Goal: Task Accomplishment & Management: Use online tool/utility

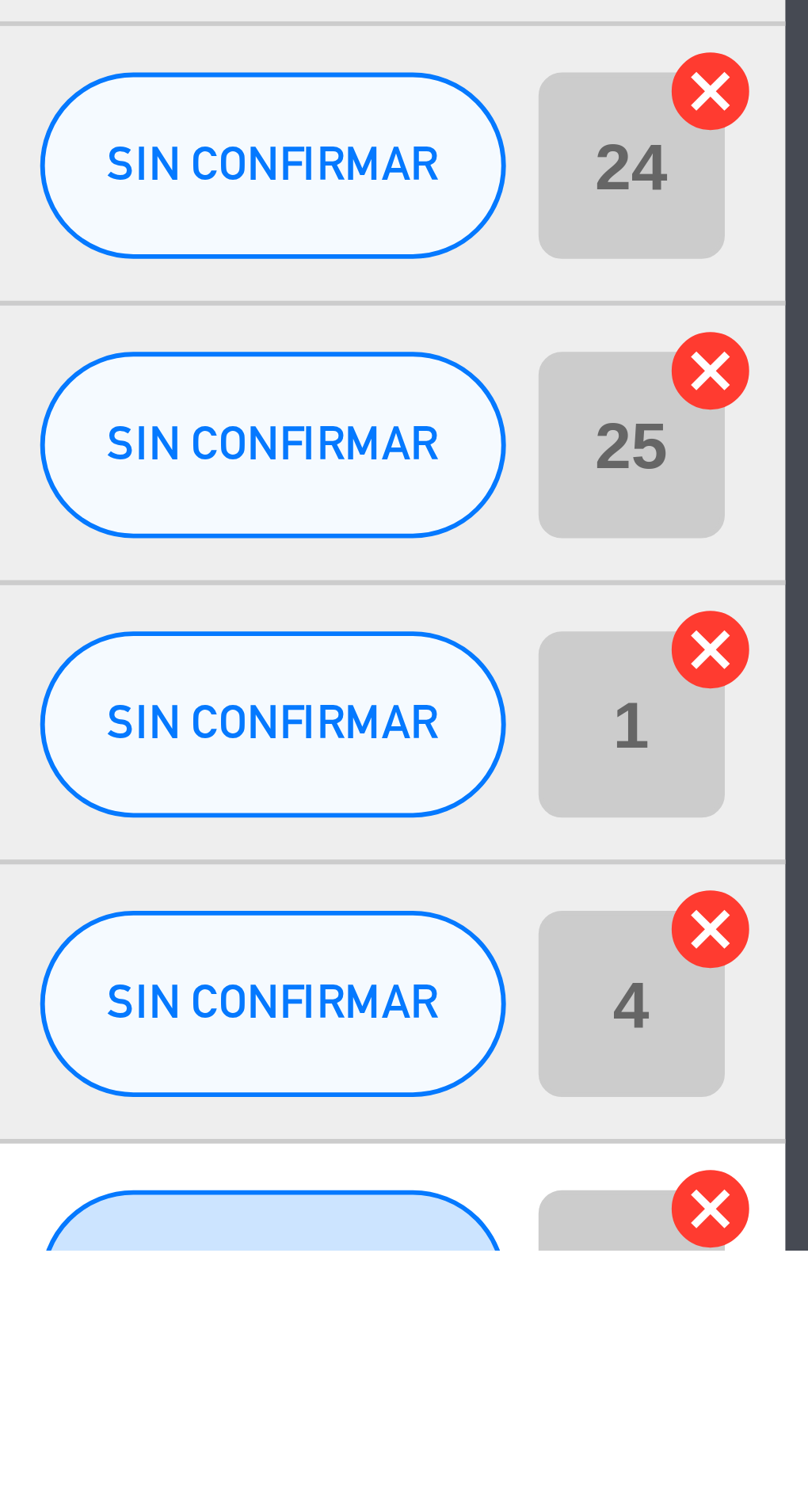
click at [794, 1503] on icon "cancel" at bounding box center [792, 1505] width 16 height 16
click at [793, 1458] on icon "cancel" at bounding box center [792, 1457] width 16 height 16
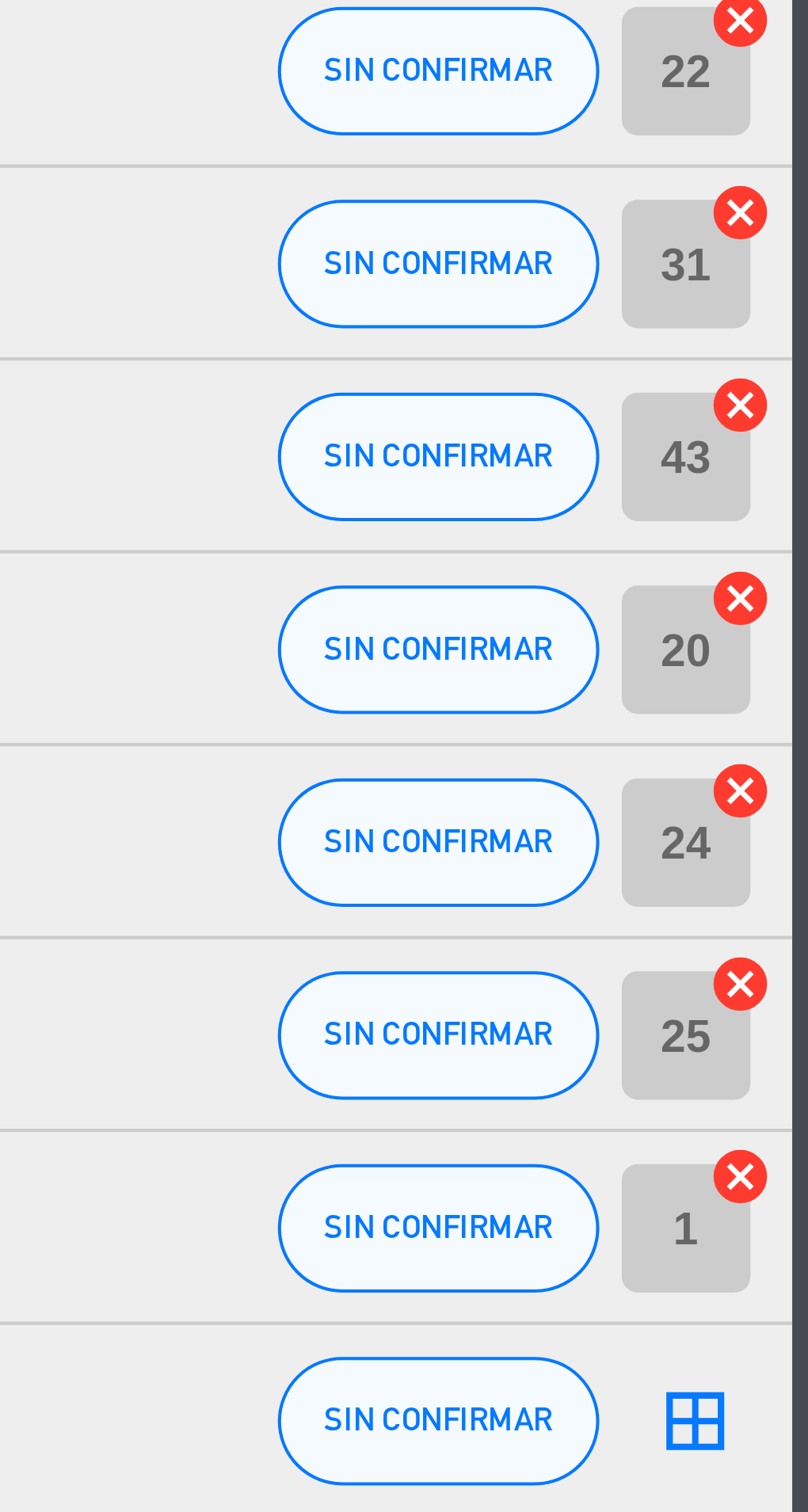
click at [794, 1409] on icon "cancel" at bounding box center [792, 1410] width 16 height 16
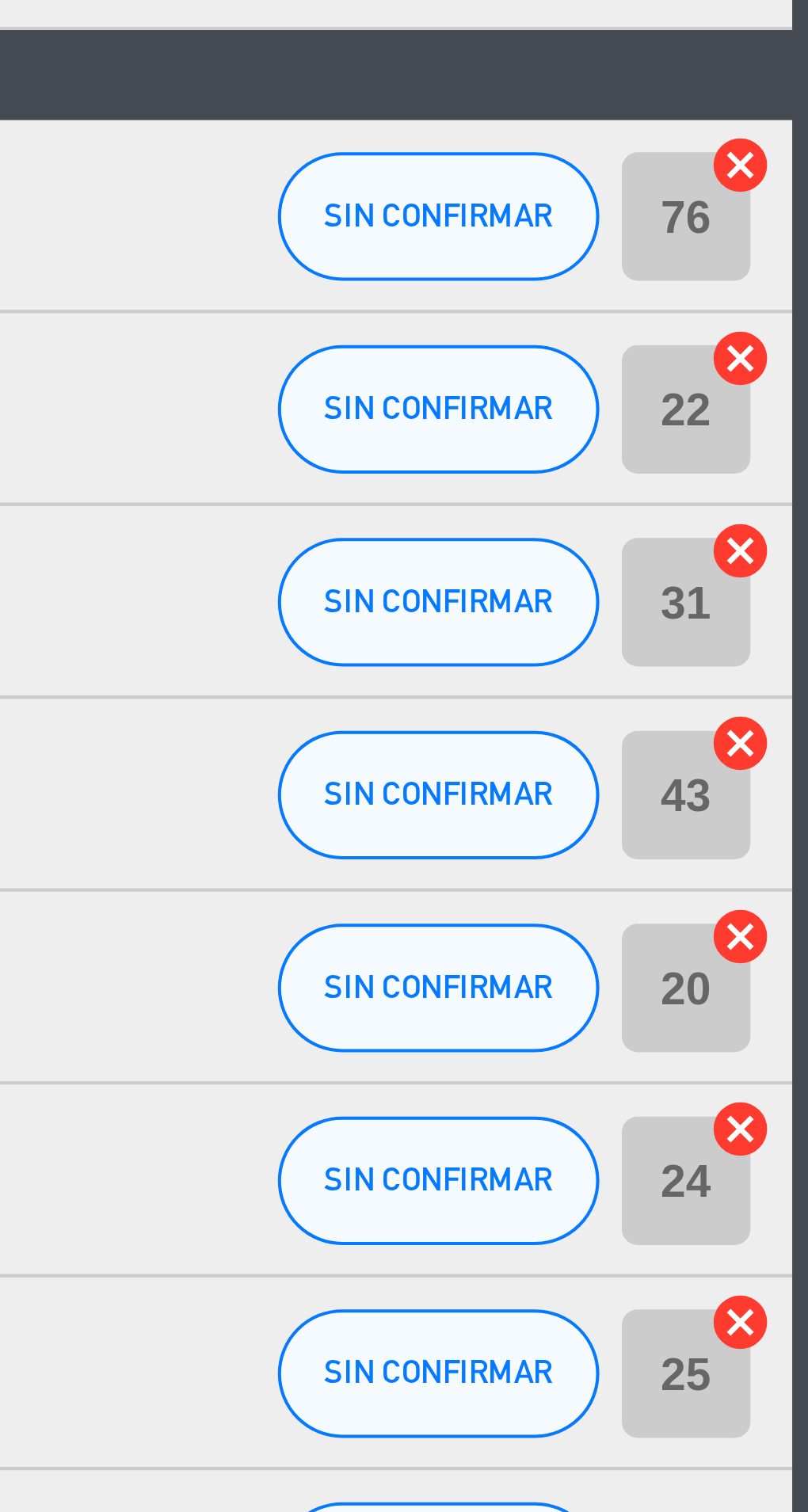
click at [794, 1270] on icon "cancel" at bounding box center [792, 1268] width 16 height 16
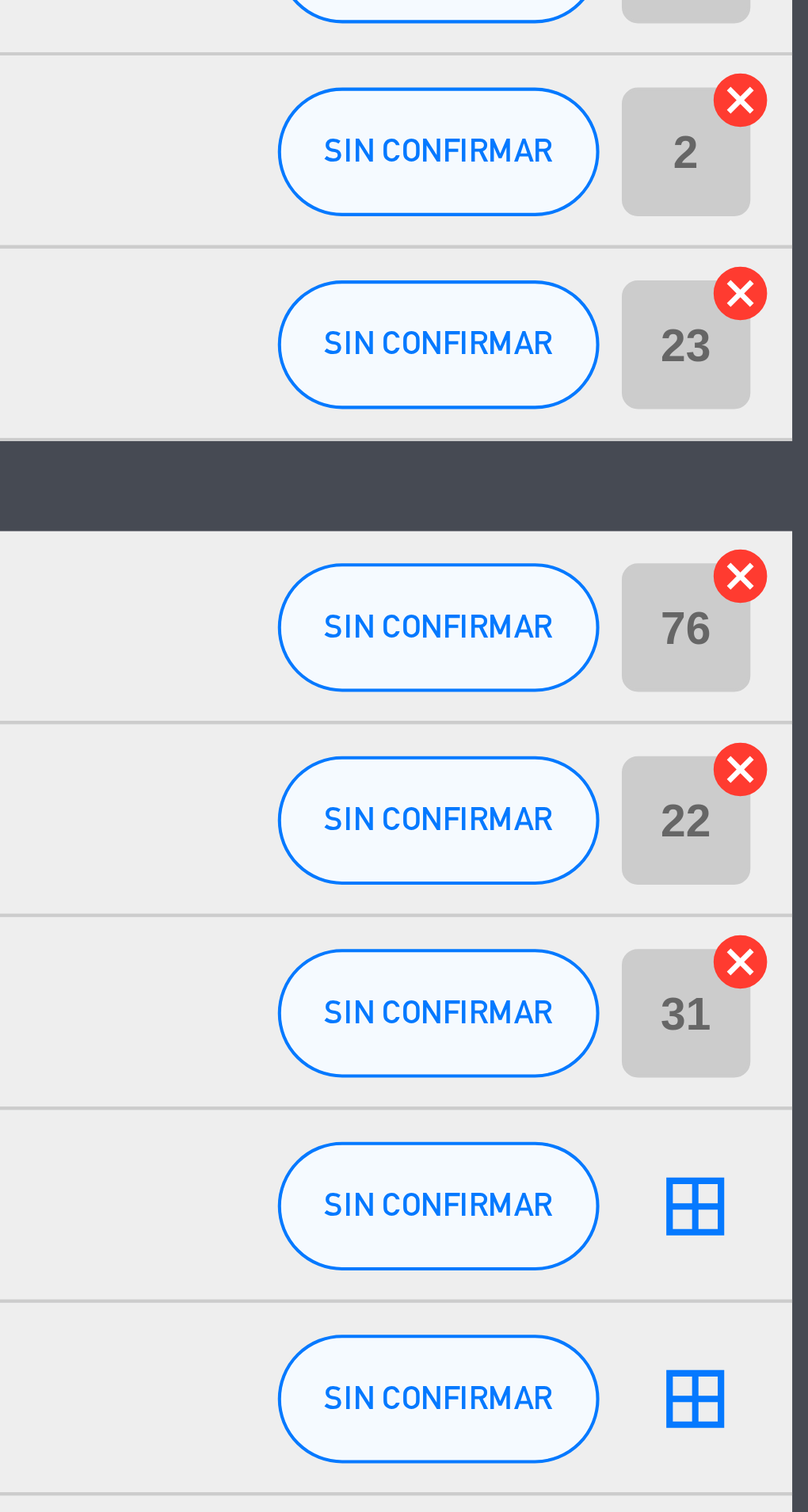
click at [793, 1125] on icon "cancel" at bounding box center [792, 1125] width 16 height 16
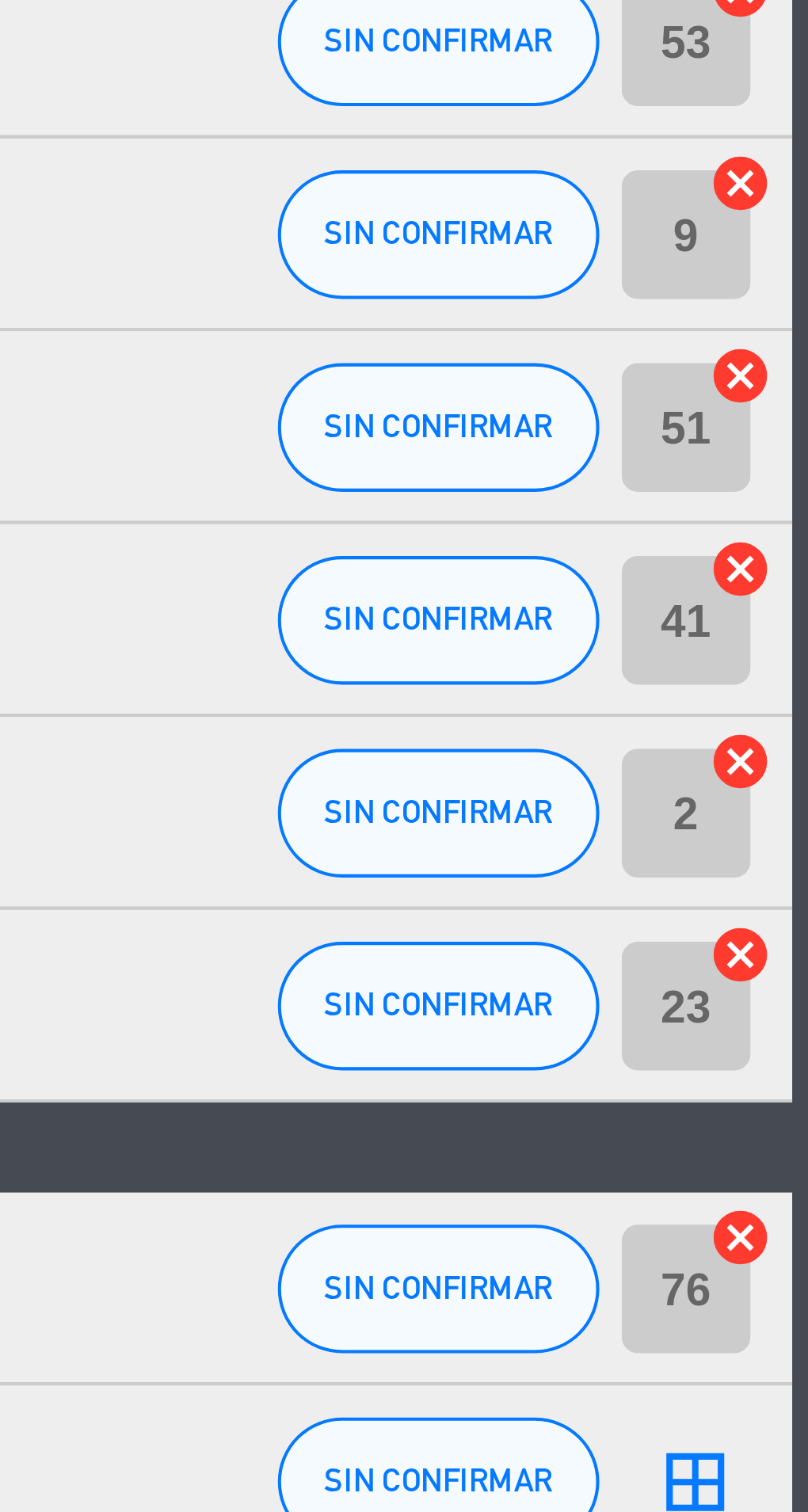
click at [791, 1073] on icon "cancel" at bounding box center [792, 1078] width 16 height 16
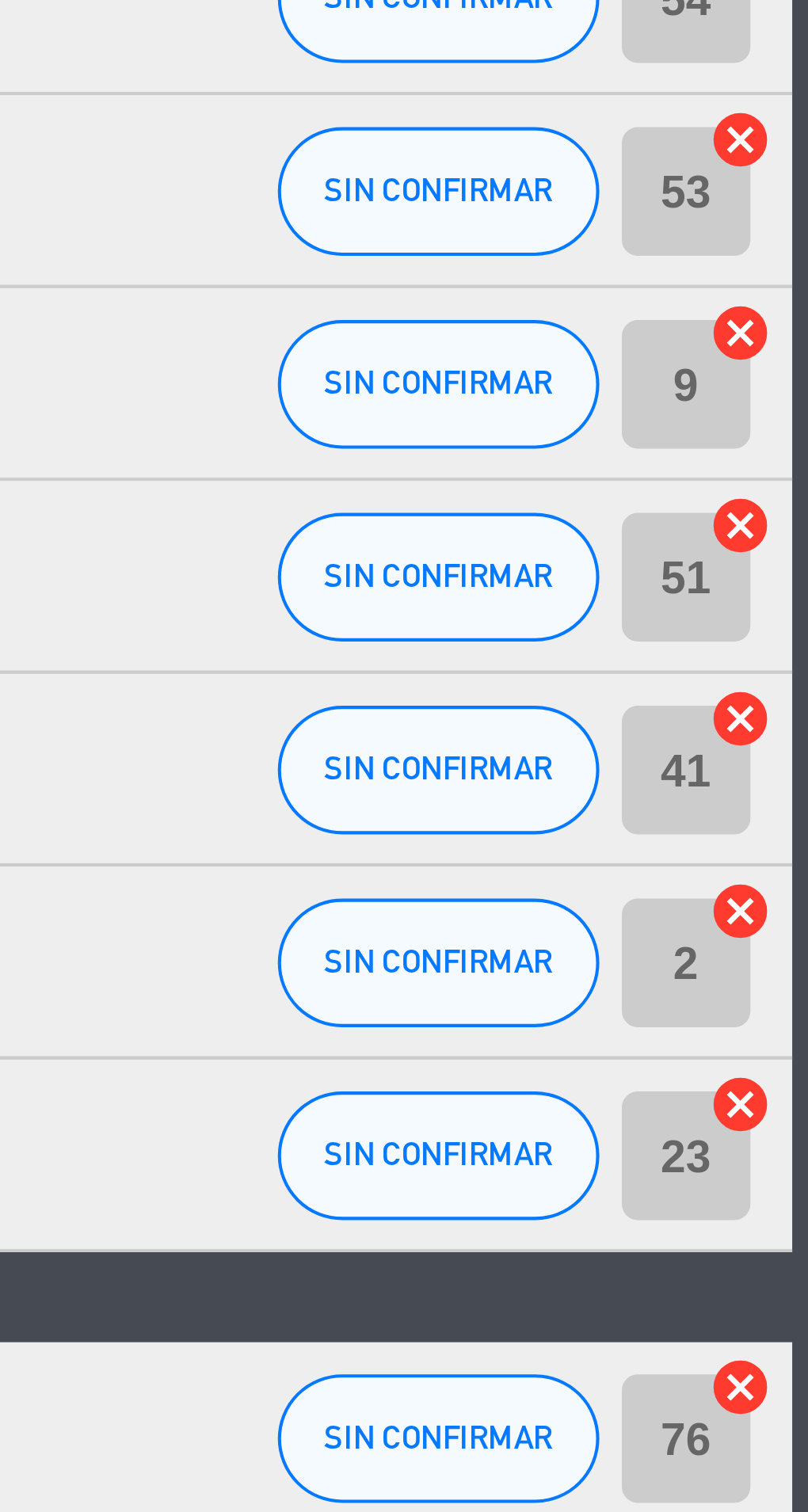
click at [795, 1001] on icon "cancel" at bounding box center [792, 1007] width 16 height 16
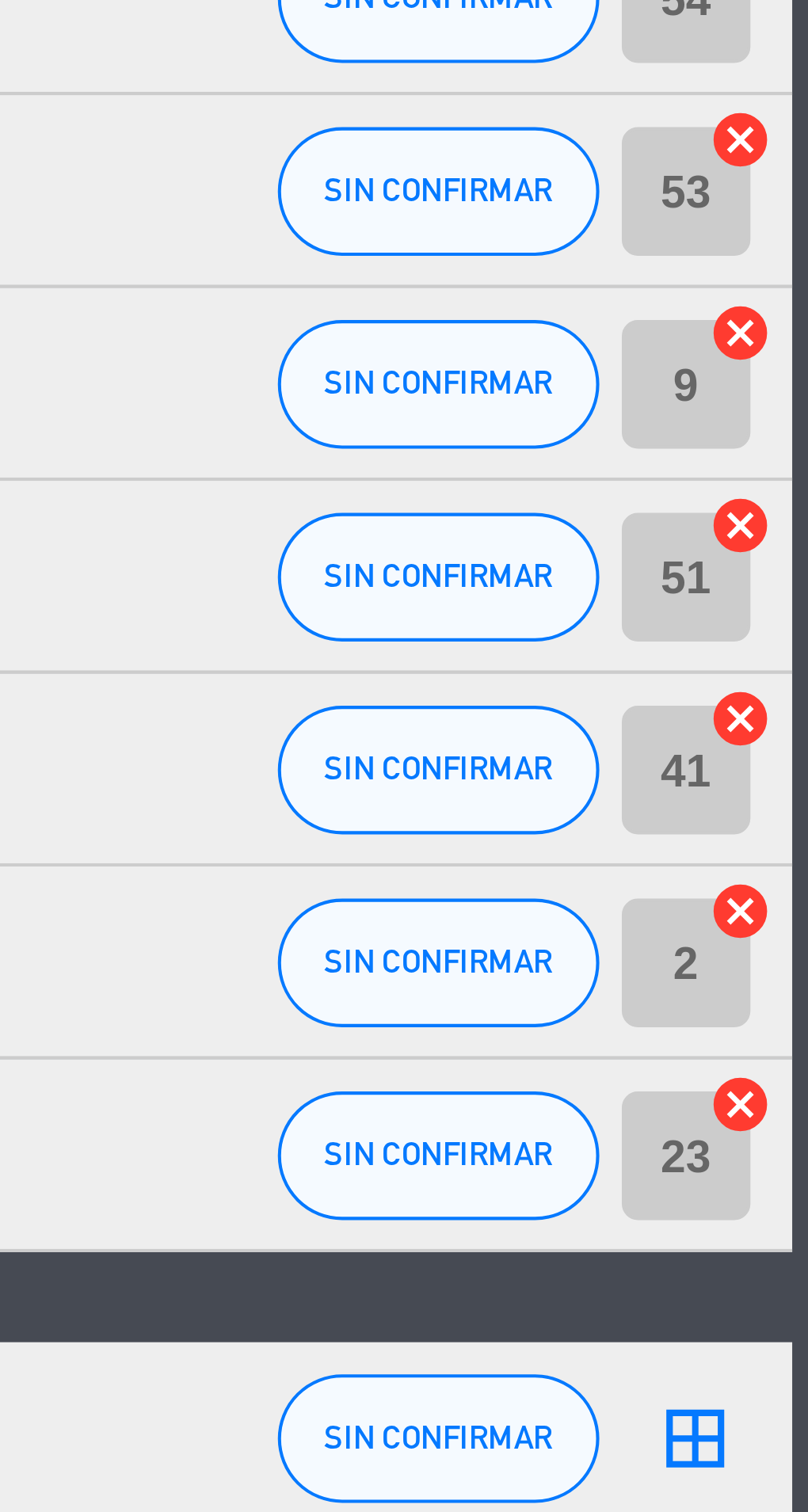
click at [792, 960] on icon "cancel" at bounding box center [792, 960] width 16 height 16
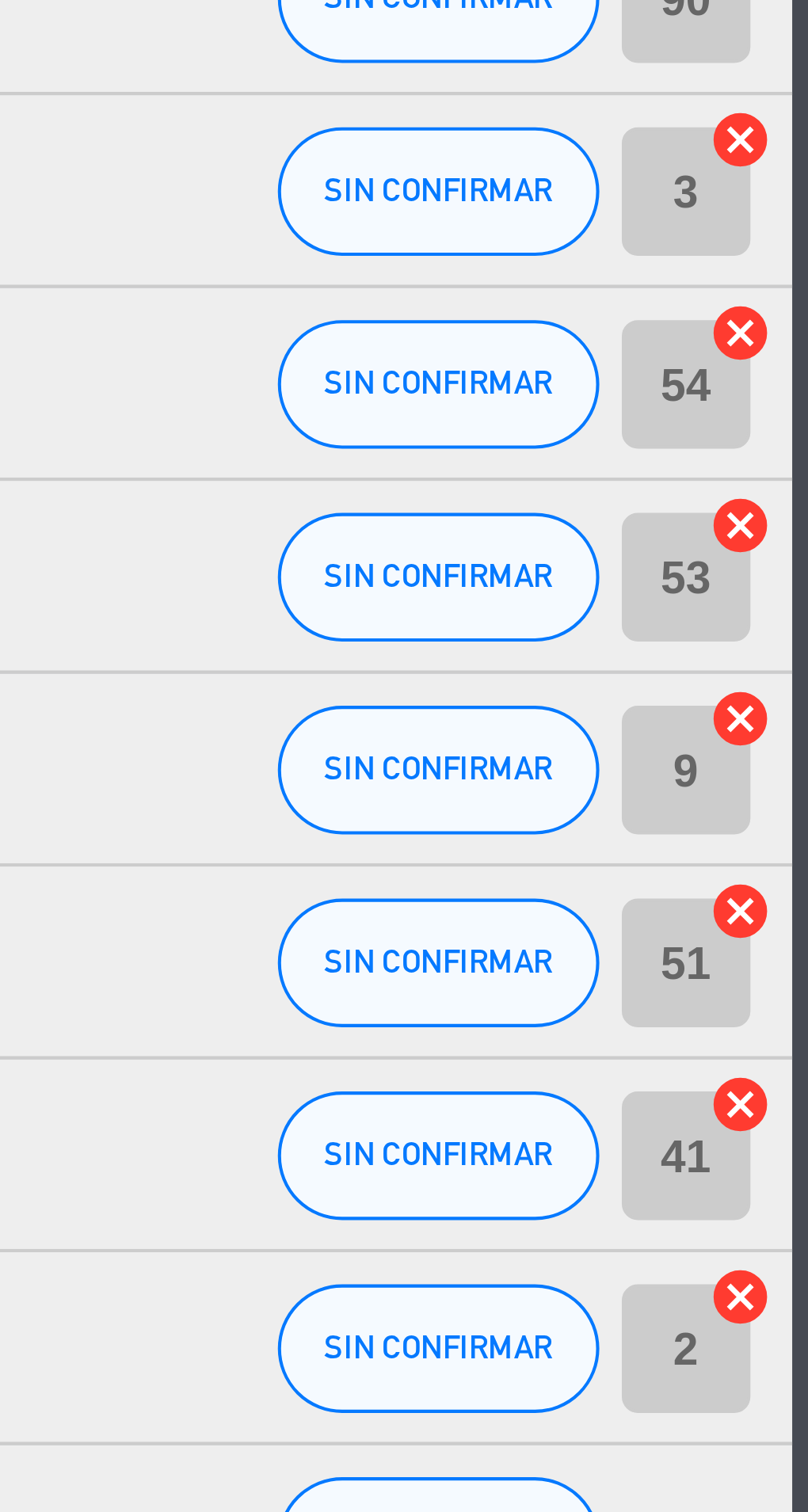
click at [792, 869] on icon "cancel" at bounding box center [792, 865] width 16 height 16
click at [798, 818] on icon "cancel" at bounding box center [792, 817] width 16 height 16
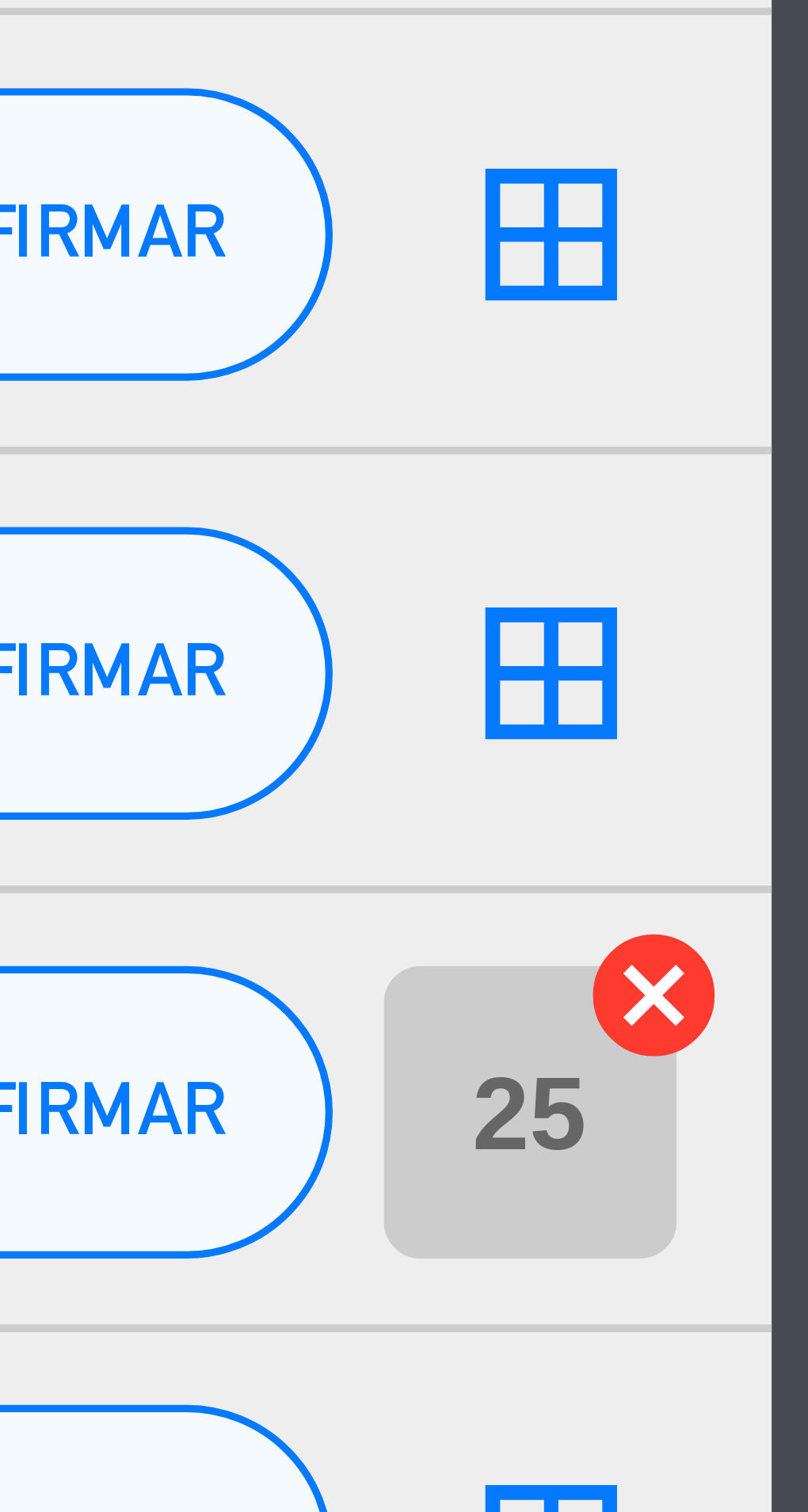
click at [792, 1361] on icon "cancel" at bounding box center [792, 1362] width 16 height 16
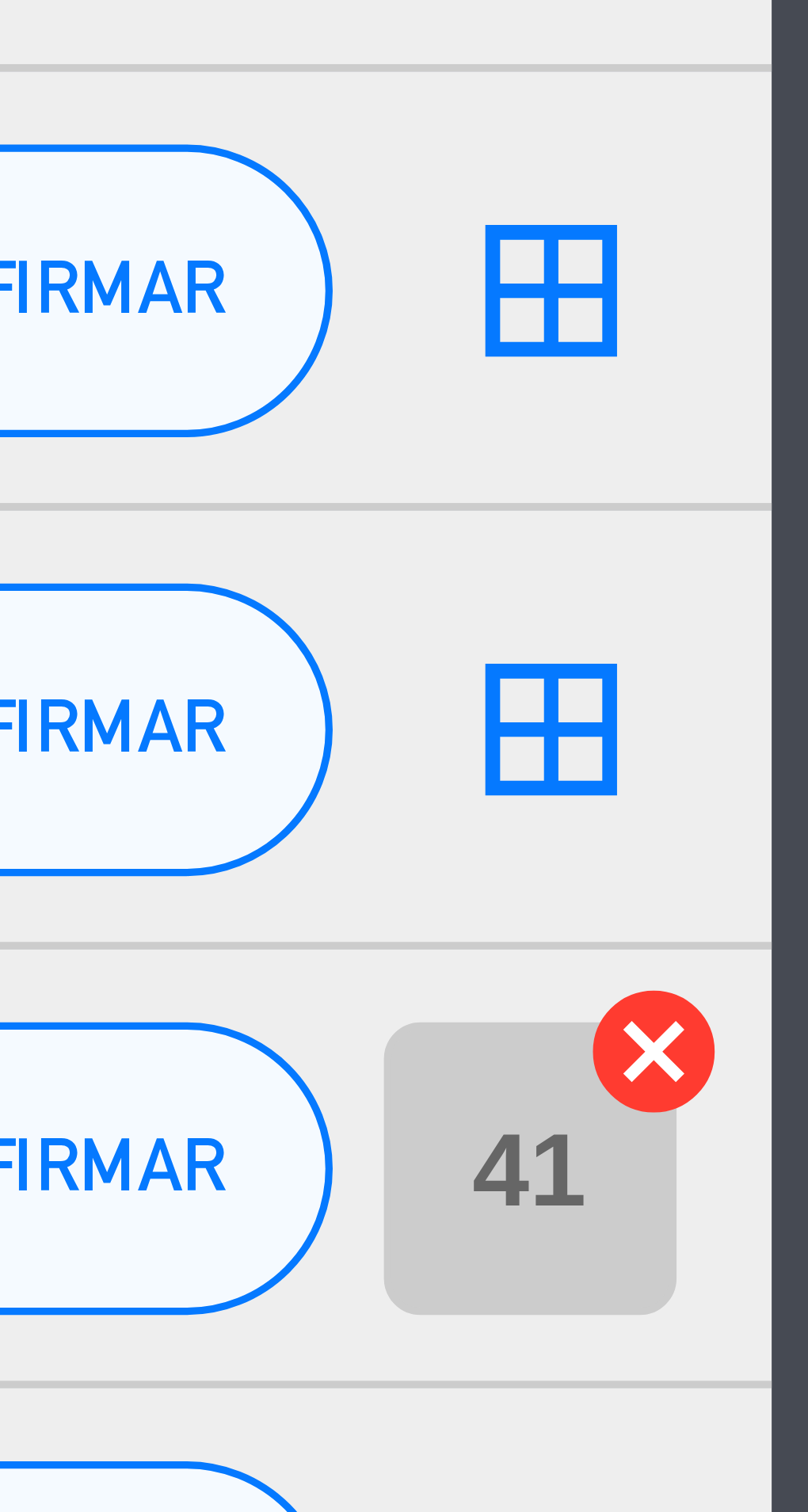
click at [793, 912] on icon "cancel" at bounding box center [792, 912] width 16 height 16
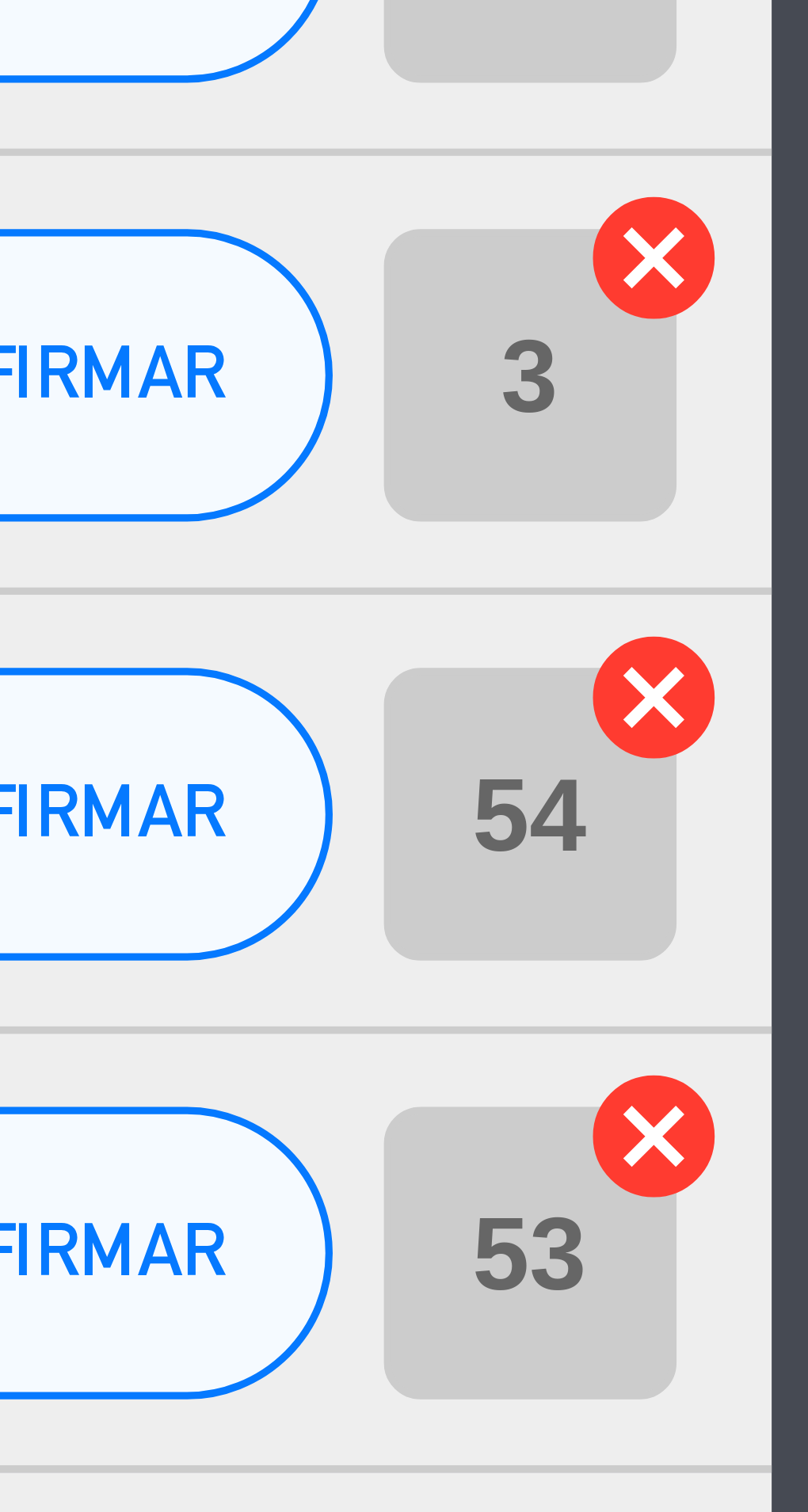
click at [793, 770] on icon "cancel" at bounding box center [792, 770] width 16 height 16
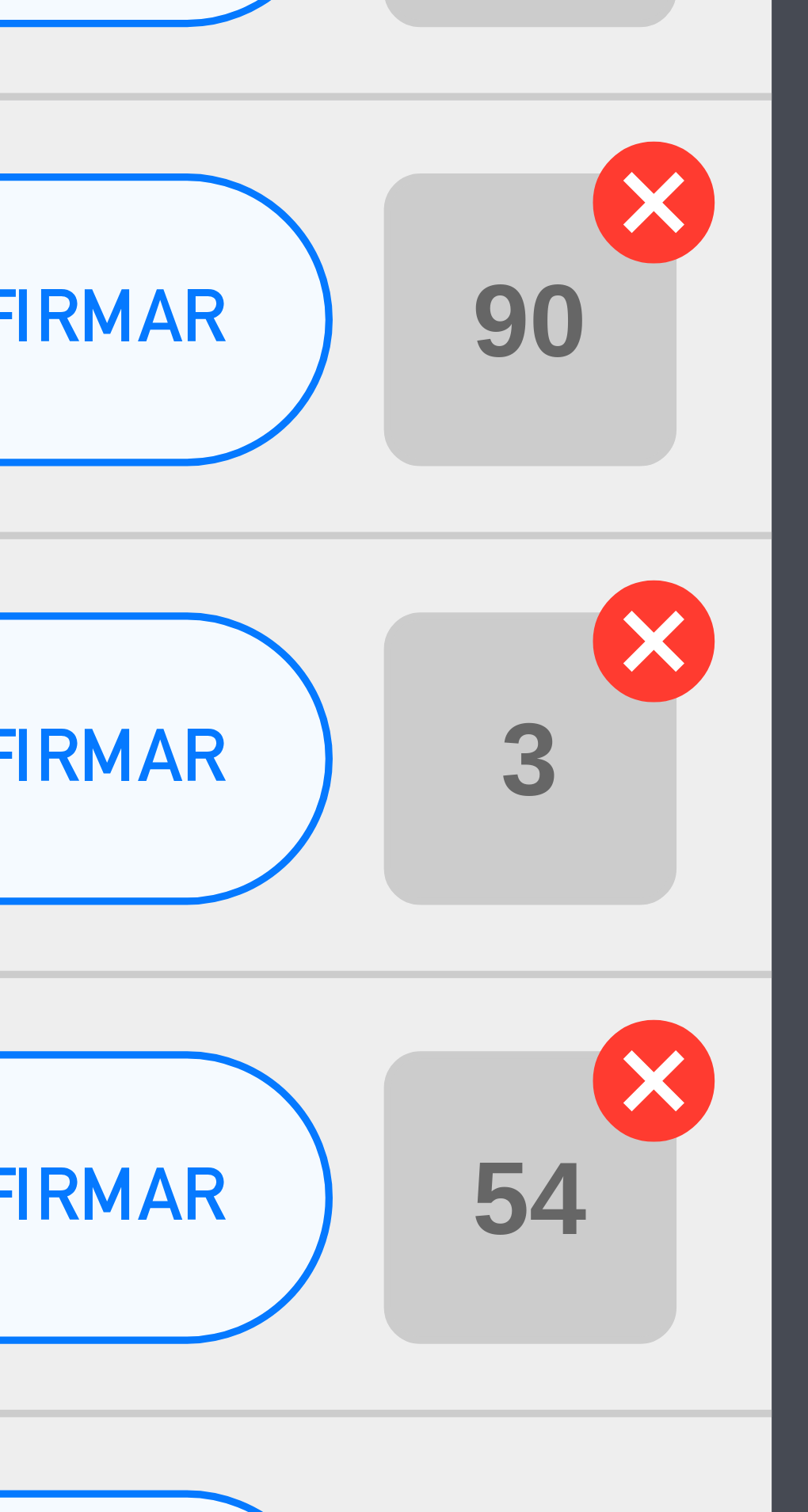
click at [797, 721] on icon "cancel" at bounding box center [792, 722] width 16 height 16
click at [793, 675] on icon "cancel" at bounding box center [792, 675] width 16 height 16
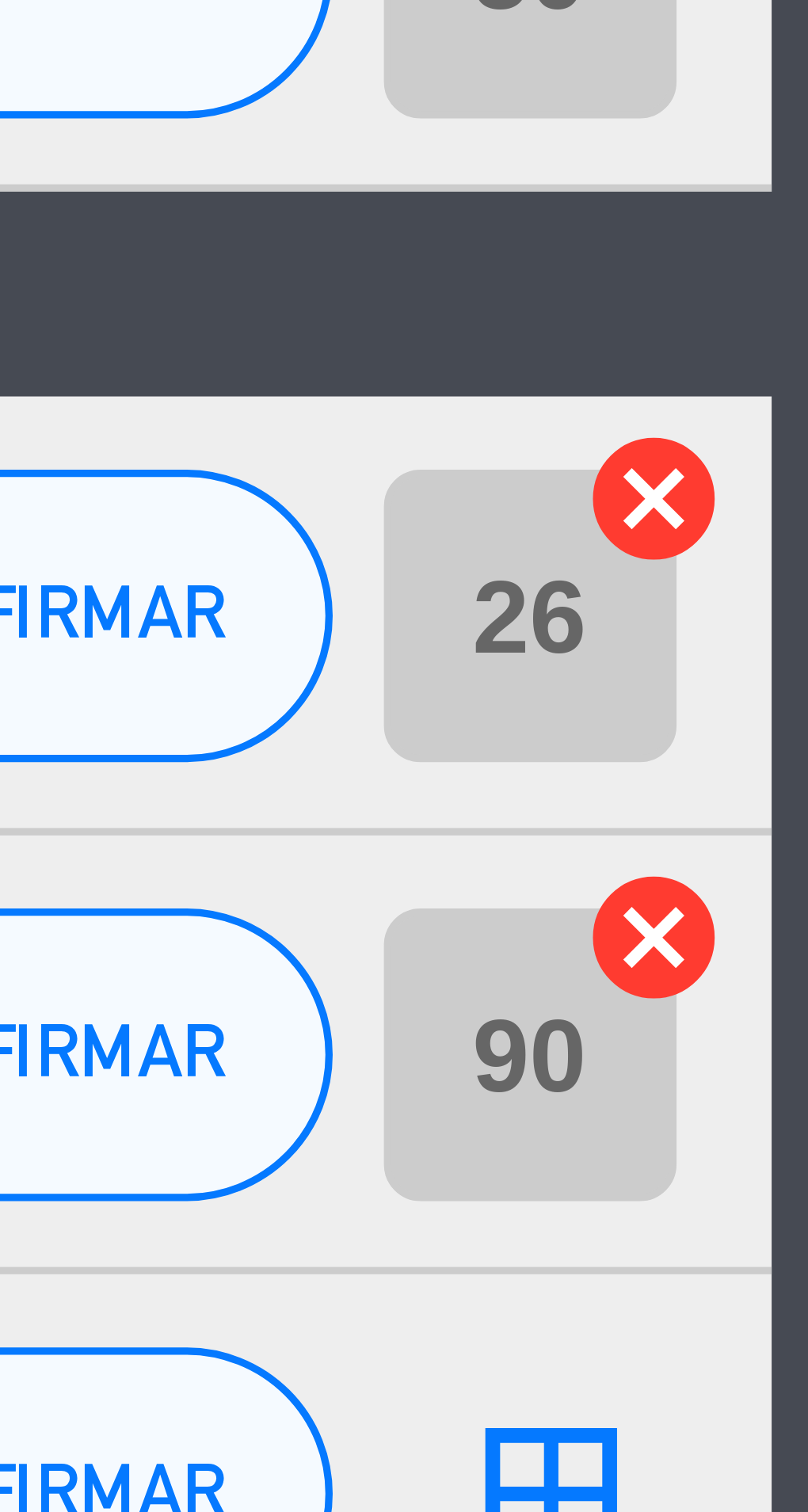
click at [797, 629] on icon "cancel" at bounding box center [792, 627] width 16 height 16
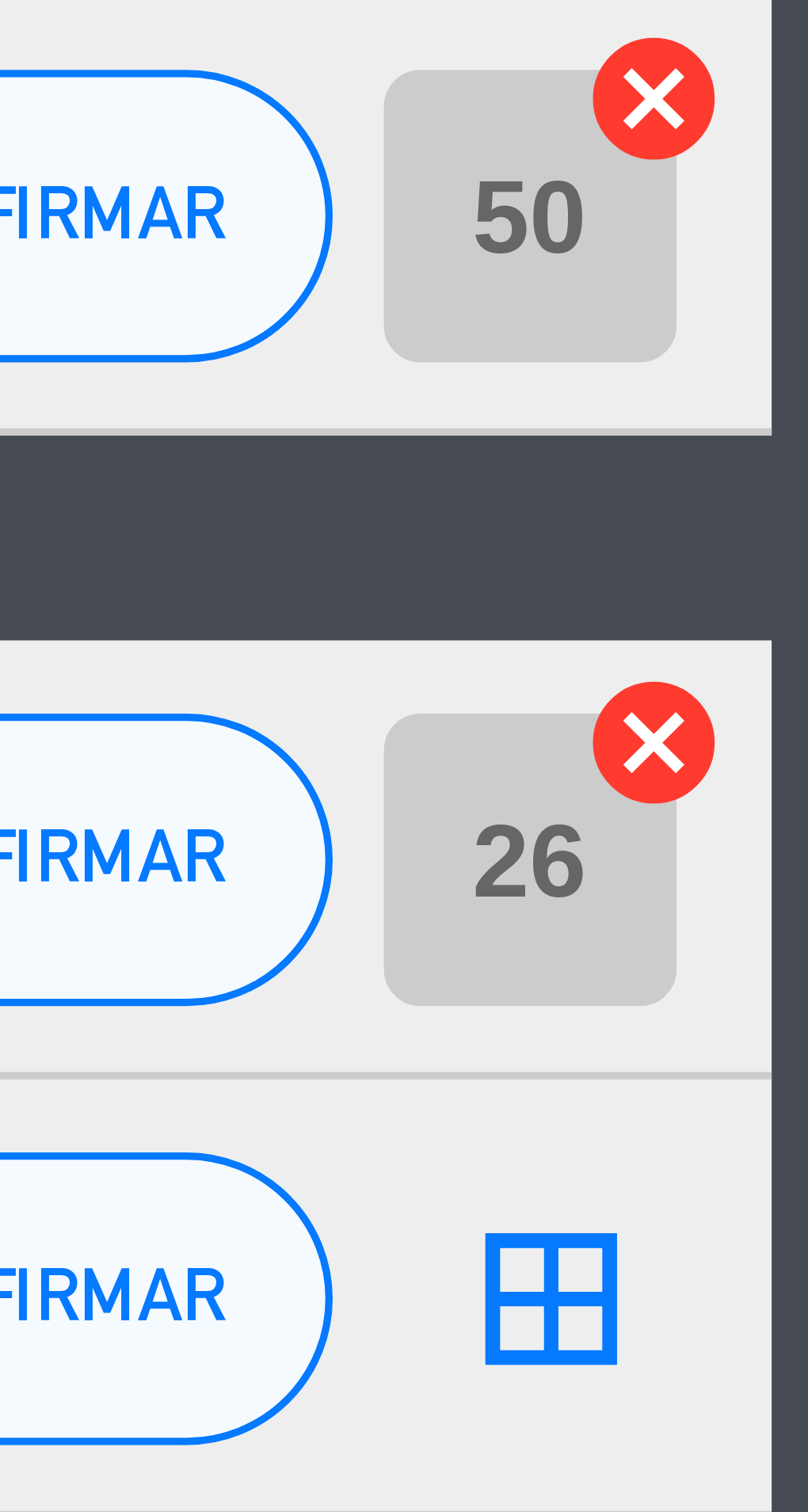
click at [794, 580] on icon "cancel" at bounding box center [792, 580] width 16 height 16
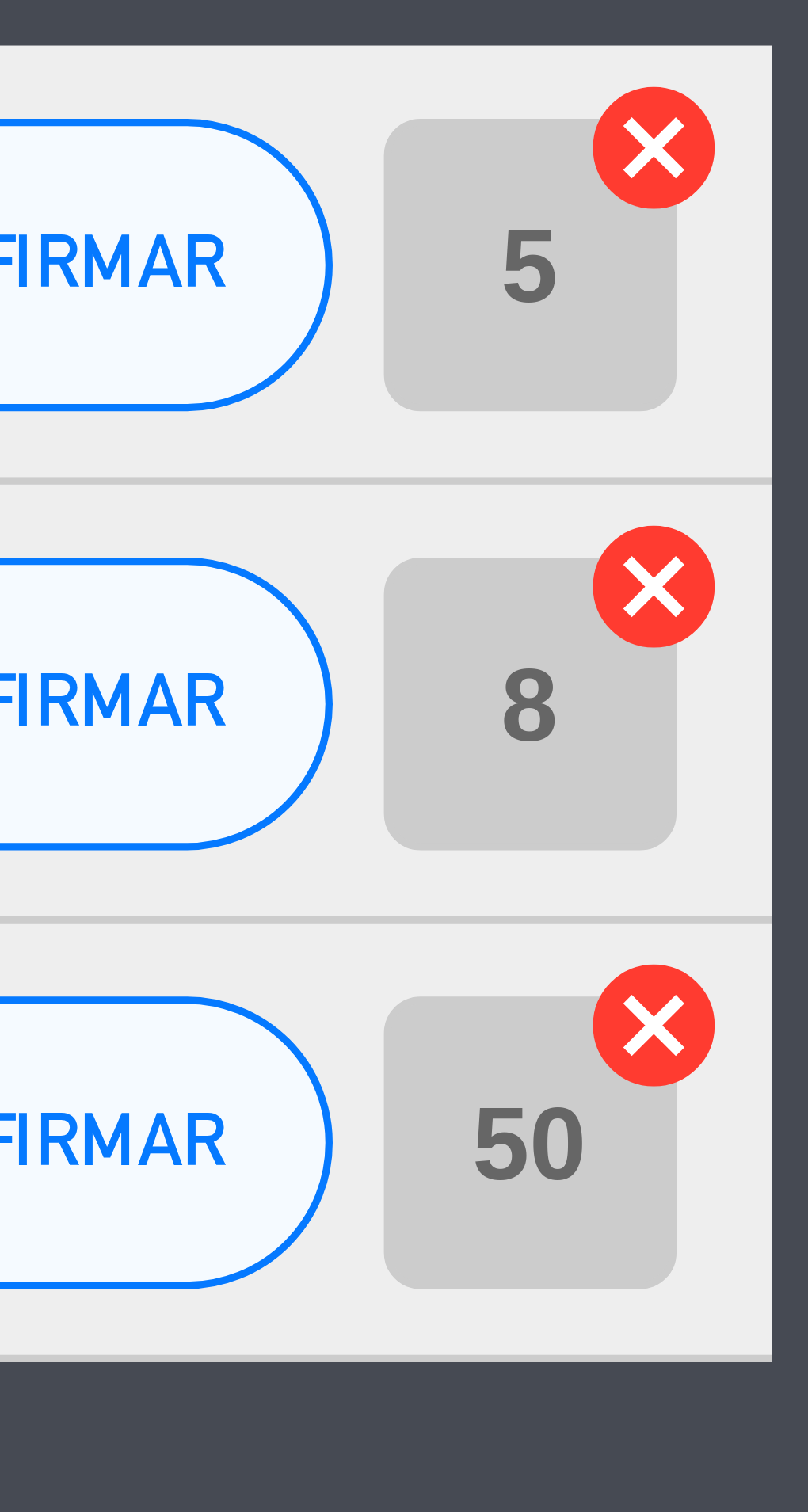
click at [793, 510] on icon "cancel" at bounding box center [792, 510] width 16 height 16
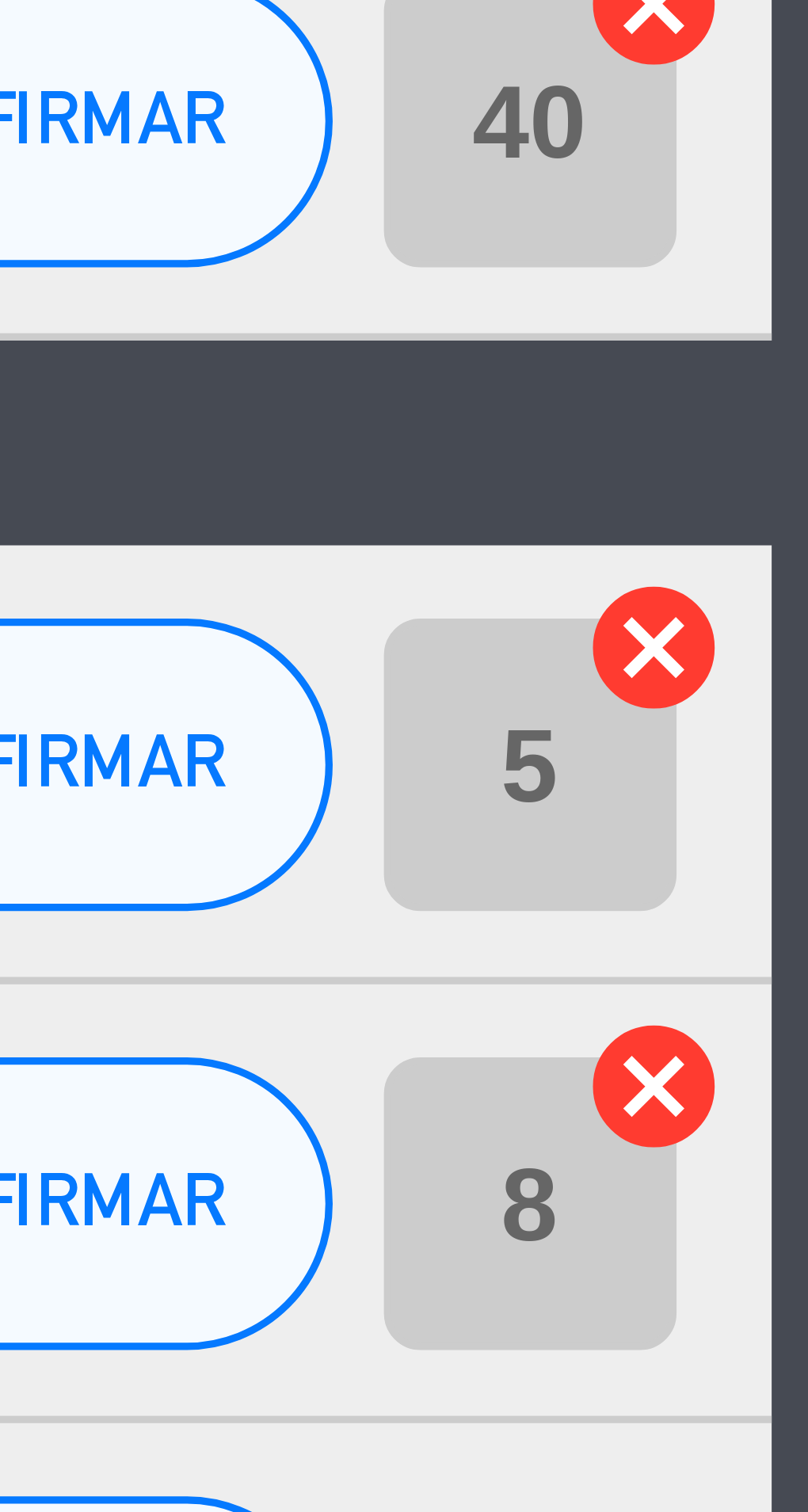
click at [792, 463] on icon "cancel" at bounding box center [792, 463] width 16 height 16
click at [791, 415] on icon "cancel" at bounding box center [792, 415] width 16 height 16
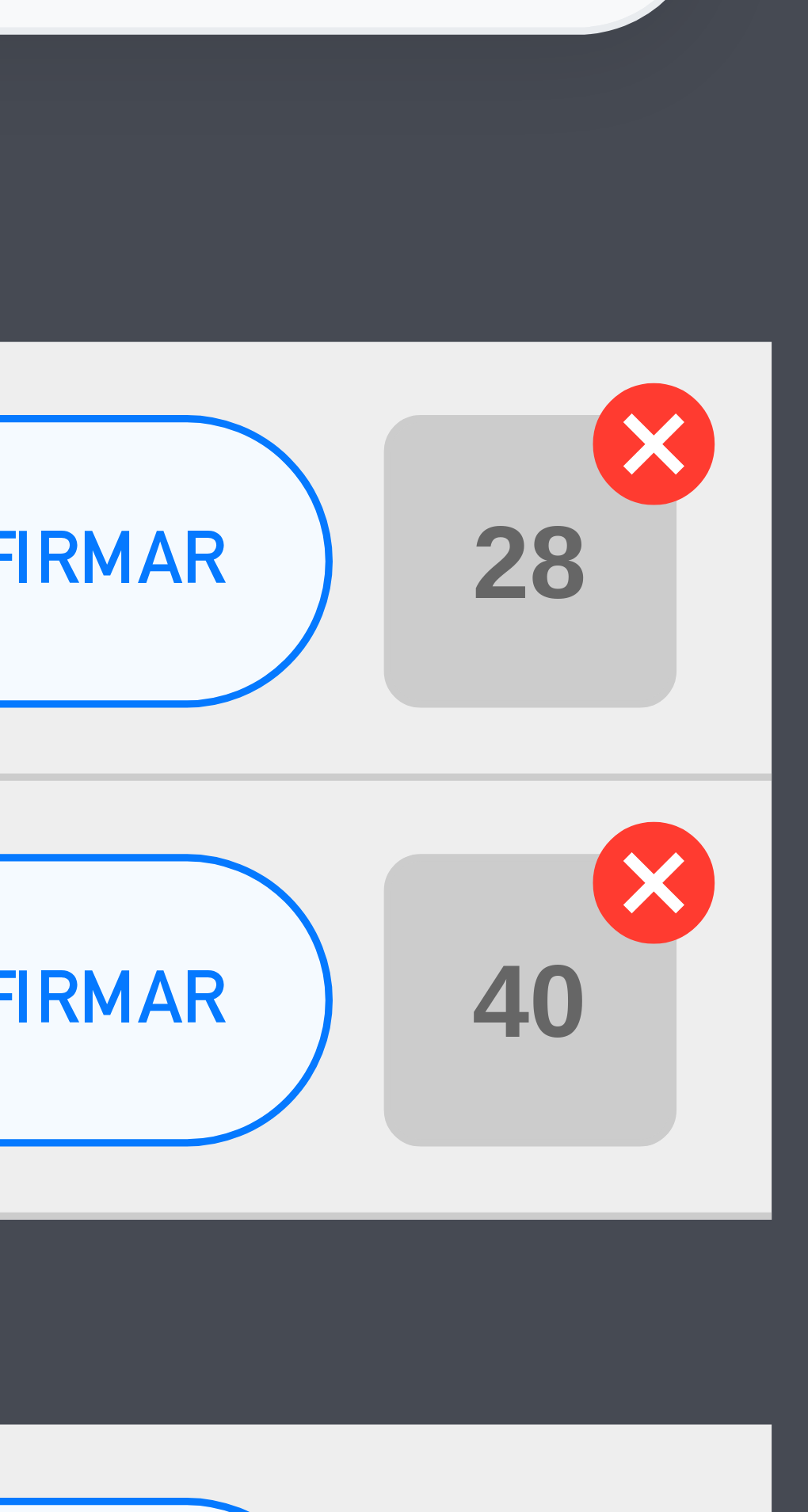
click at [794, 346] on icon "cancel" at bounding box center [792, 346] width 16 height 16
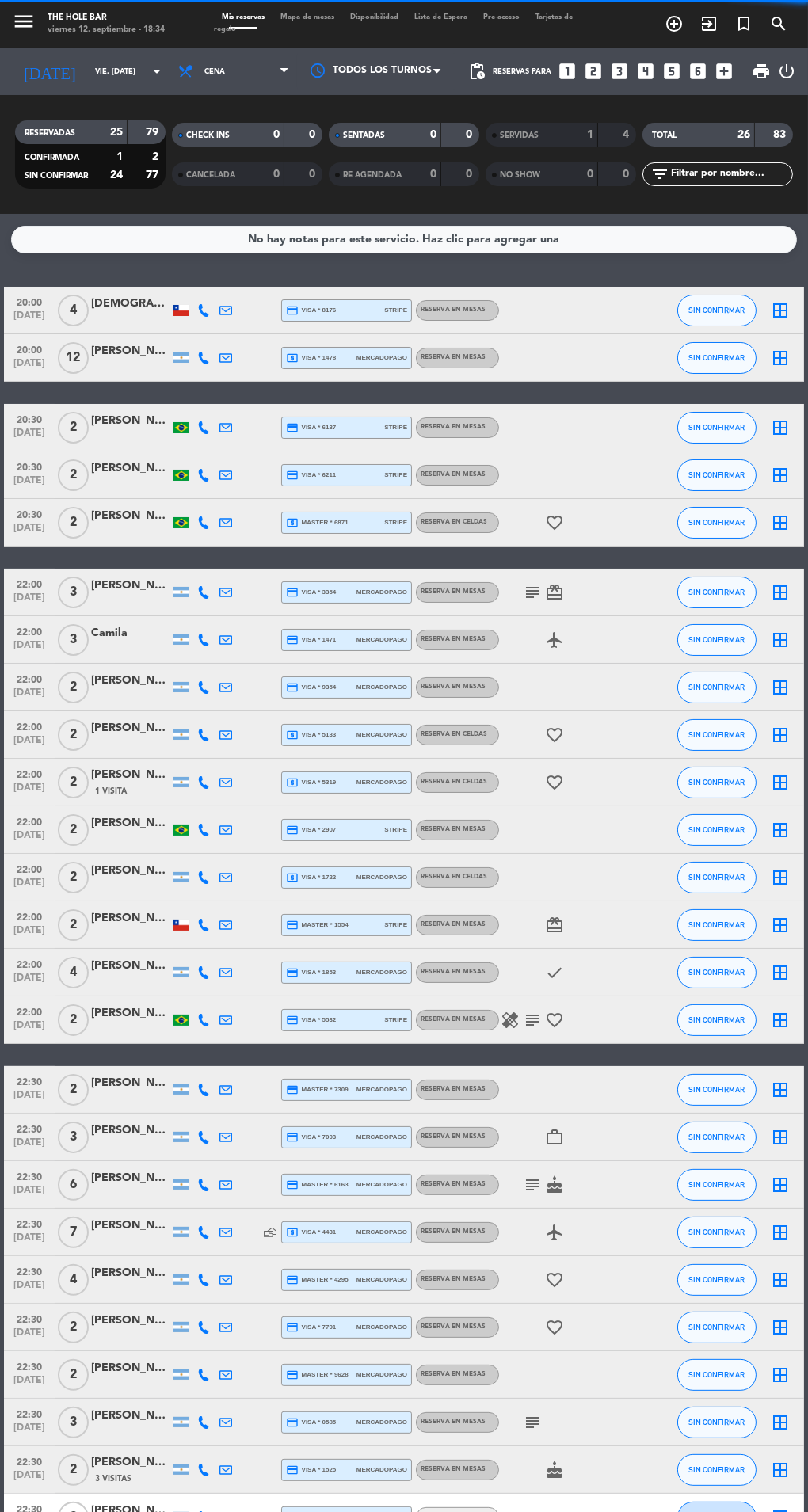
click at [87, 65] on input "vie. [DATE]" at bounding box center [139, 72] width 104 height 24
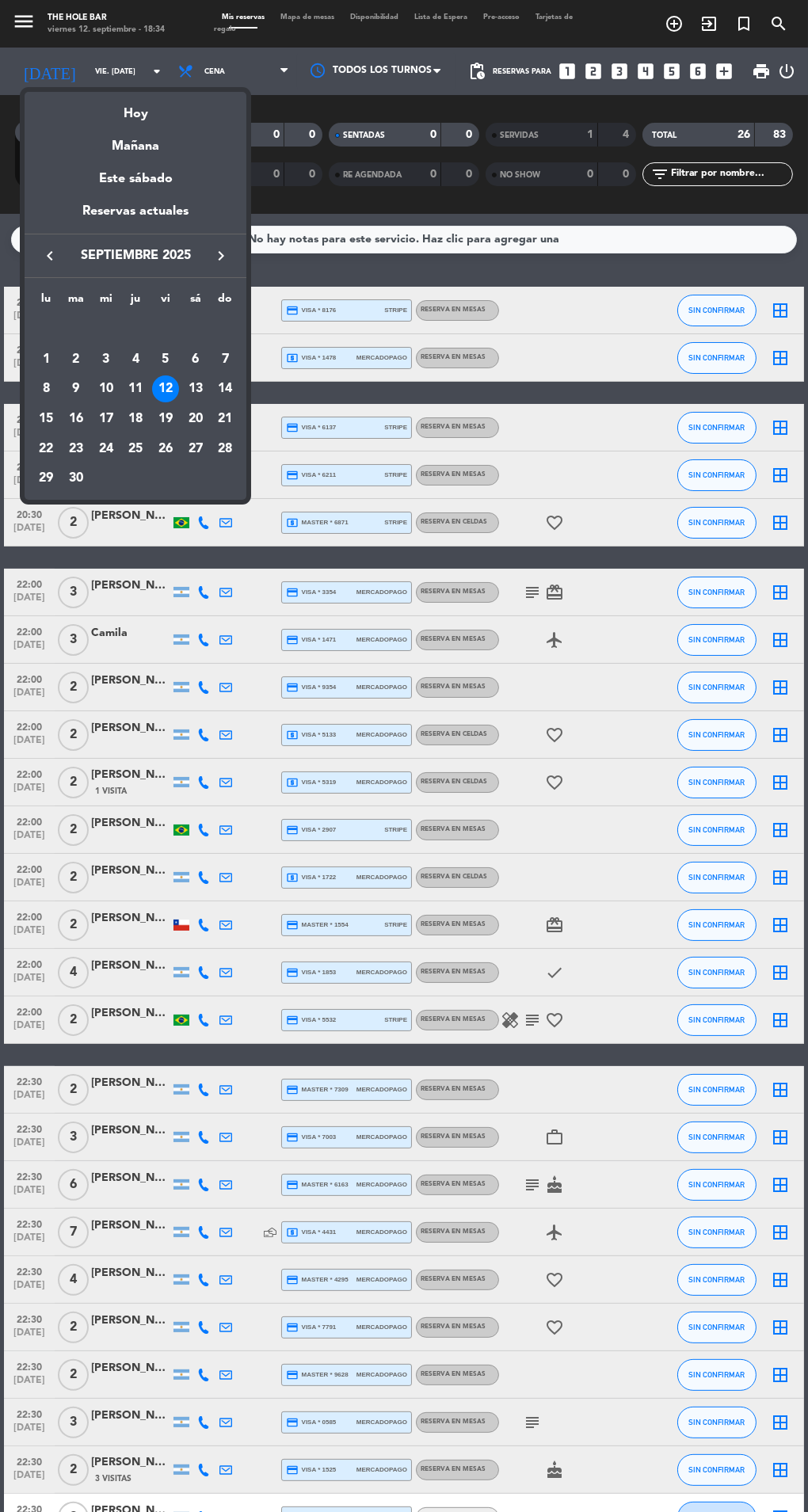
click at [524, 1511] on div at bounding box center [404, 756] width 808 height 1512
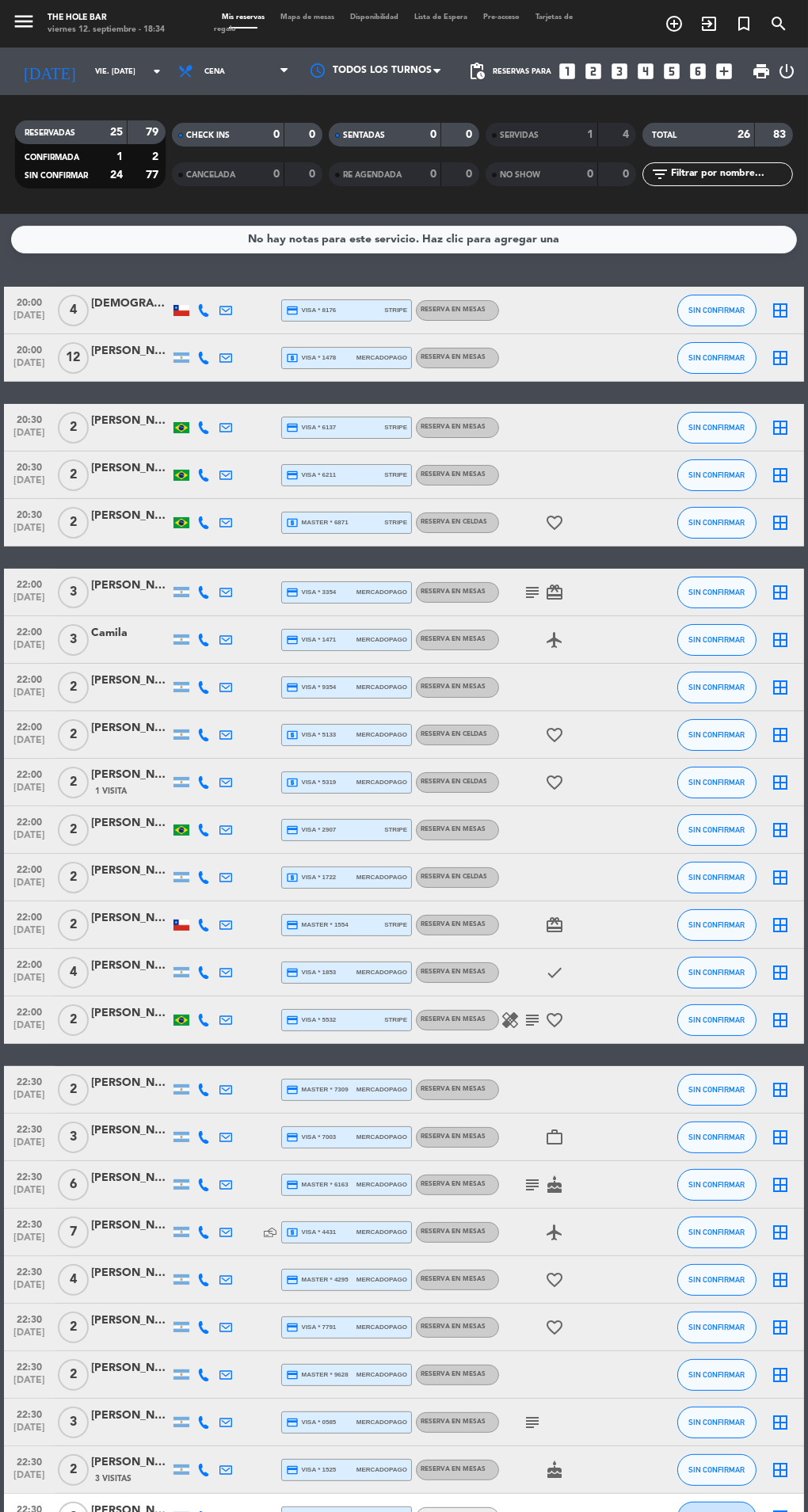
click at [314, 18] on span "Mapa de mesas" at bounding box center [307, 17] width 69 height 7
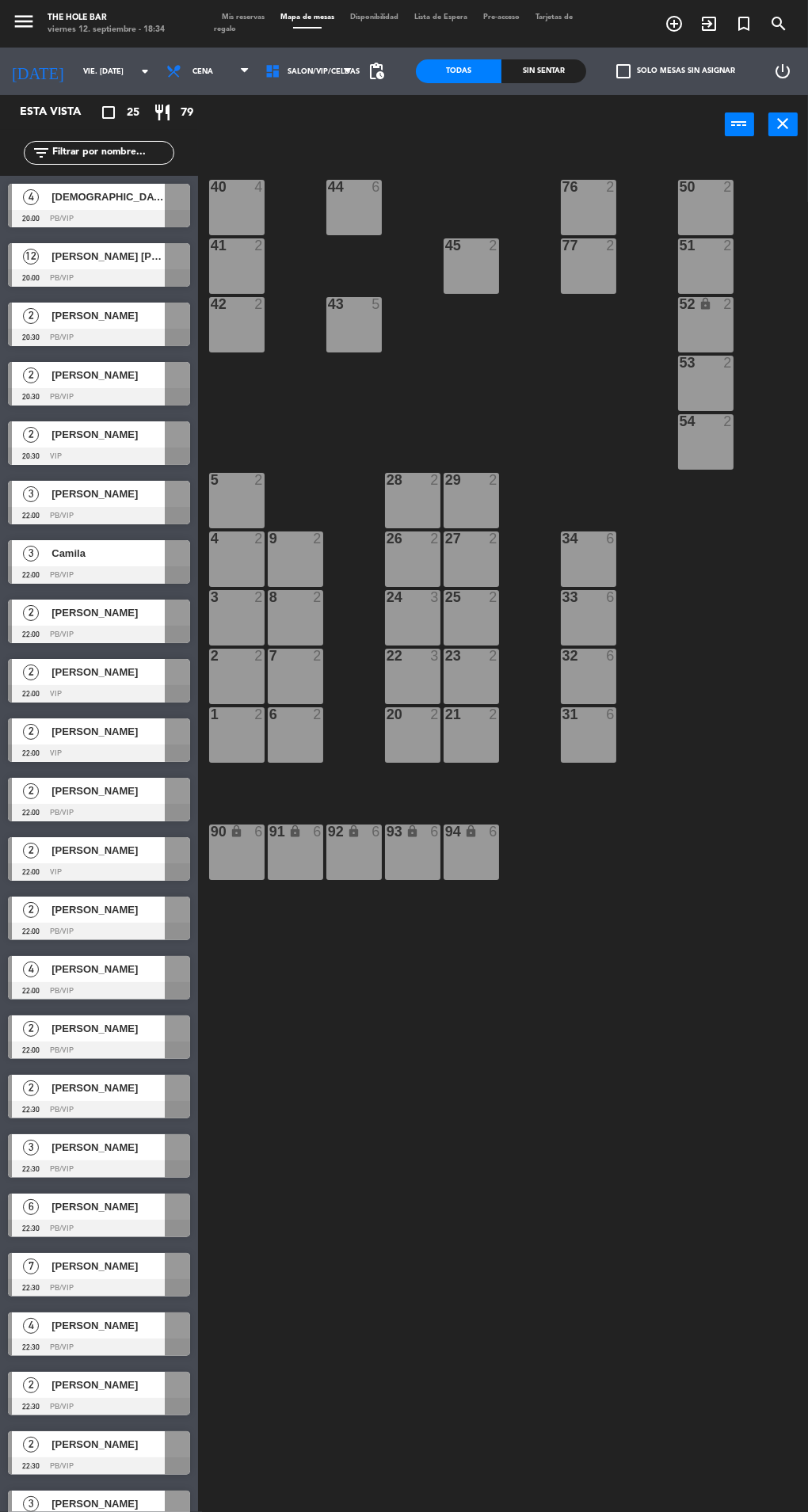
click at [528, 69] on div "Sin sentar" at bounding box center [544, 71] width 85 height 23
click at [602, 1355] on div "40 4 44 6 76 2 50 2 41 2 77 2 45 2 51 2 42 2 43 5 52 lock 2 53 2 54 2 28 2 29 2…" at bounding box center [507, 886] width 602 height 1468
click at [249, 18] on span "Mis reservas" at bounding box center [243, 17] width 59 height 7
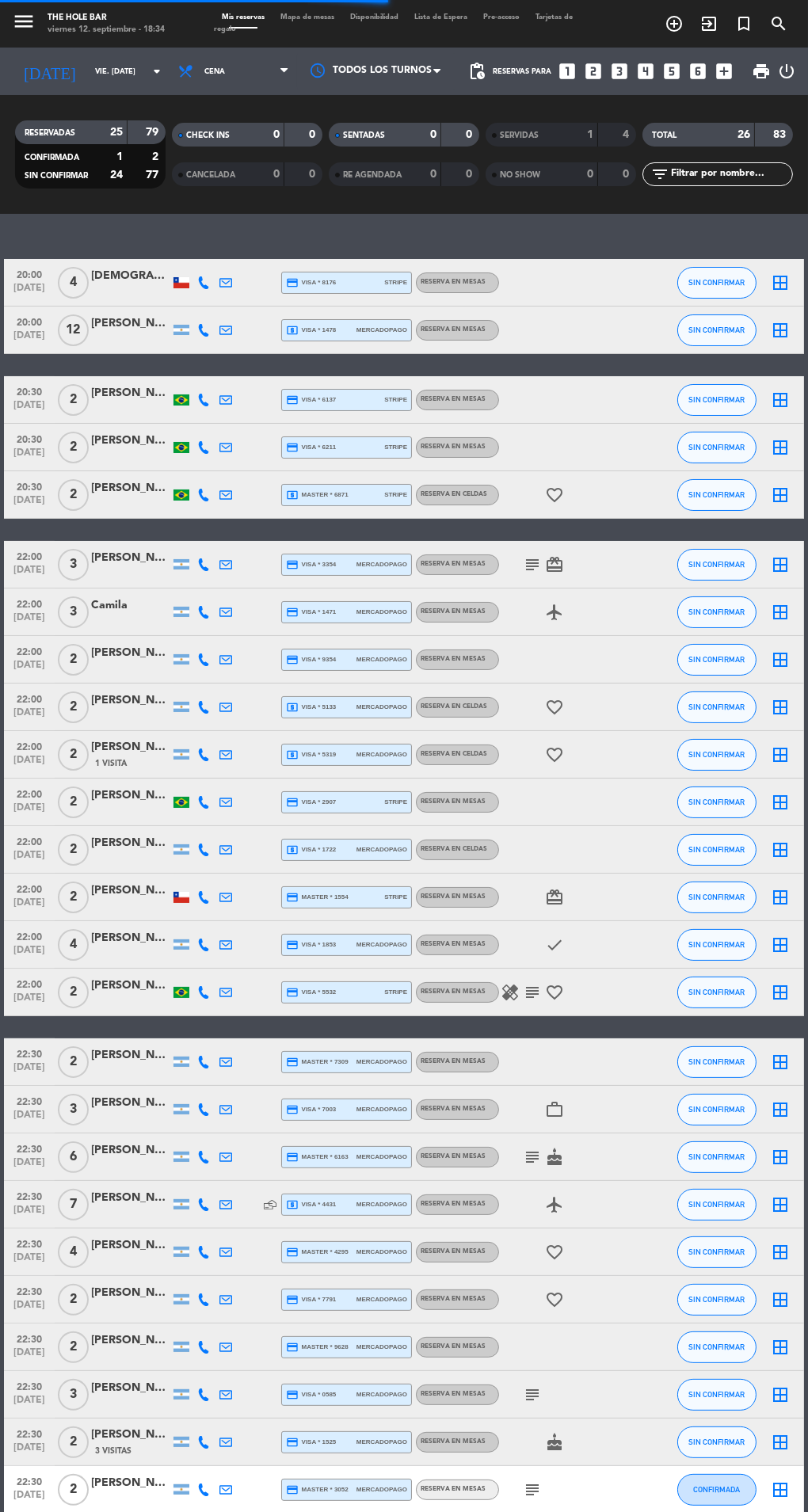
click at [758, 70] on span "print" at bounding box center [762, 72] width 19 height 19
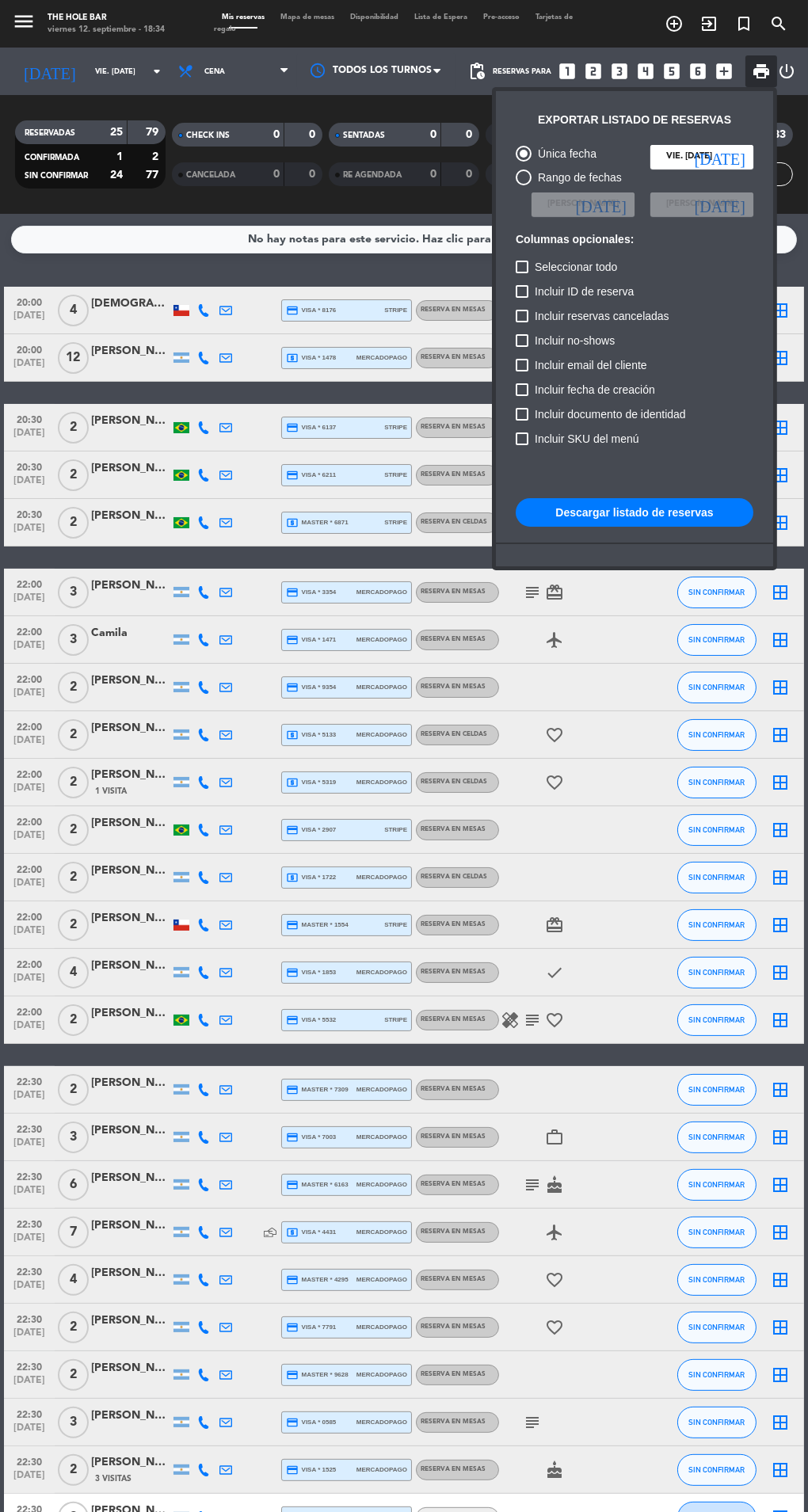
click at [637, 507] on button "Descargar listado de reservas" at bounding box center [635, 512] width 238 height 28
